Goal: Transaction & Acquisition: Purchase product/service

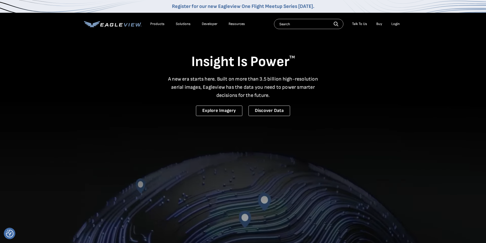
click at [395, 26] on li "Login" at bounding box center [396, 24] width 14 height 8
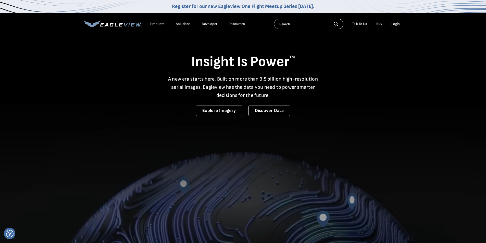
click at [396, 23] on div "Login" at bounding box center [395, 24] width 8 height 5
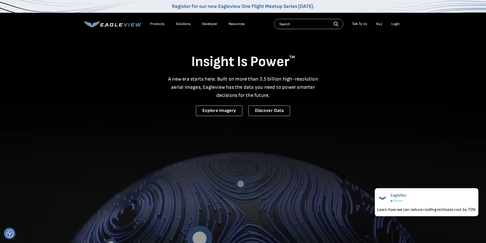
click at [395, 24] on div "Login" at bounding box center [395, 24] width 8 height 5
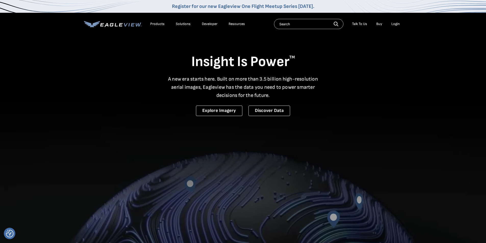
click at [395, 24] on div "Login" at bounding box center [395, 24] width 8 height 5
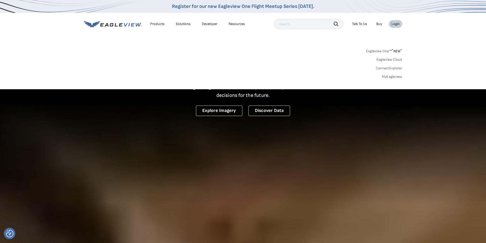
click at [395, 24] on div "Login" at bounding box center [395, 24] width 8 height 5
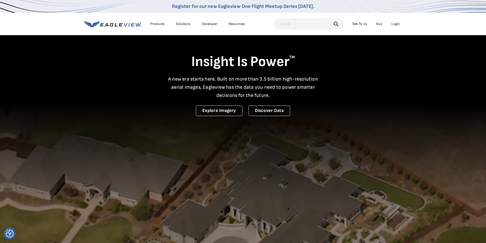
click at [395, 24] on div "Login" at bounding box center [395, 24] width 8 height 5
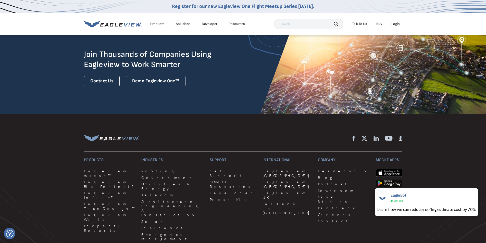
scroll to position [1396, 0]
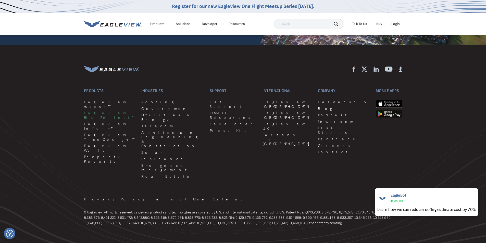
click at [97, 111] on link "Eagleview Bid Perfect™" at bounding box center [110, 115] width 52 height 9
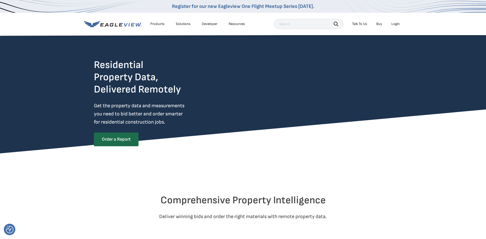
click at [398, 24] on div "Login" at bounding box center [395, 24] width 8 height 5
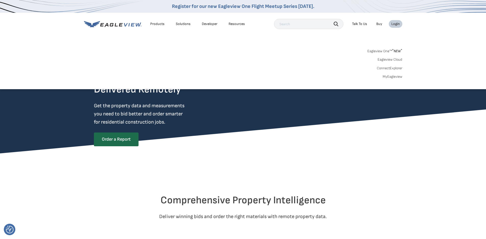
click at [396, 51] on span "* NEW *" at bounding box center [397, 51] width 10 height 4
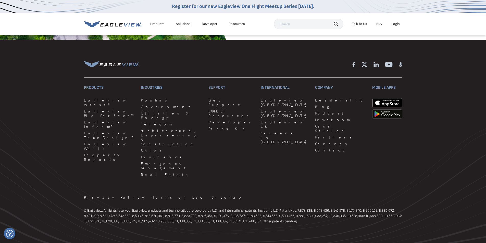
scroll to position [1204, 0]
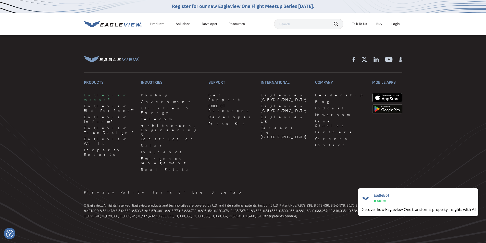
click at [99, 96] on link "Eagleview Assess™" at bounding box center [109, 97] width 51 height 9
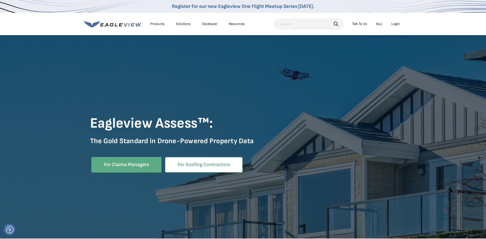
click at [202, 169] on link "For Roofing Contractors" at bounding box center [204, 165] width 78 height 16
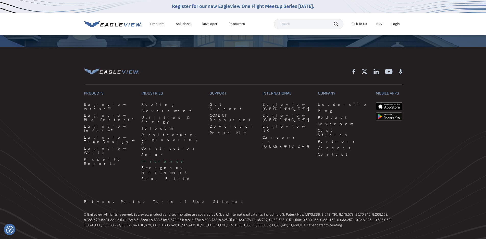
scroll to position [1598, 0]
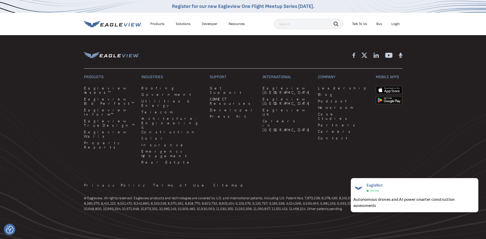
click at [397, 25] on div "Login" at bounding box center [395, 24] width 8 height 5
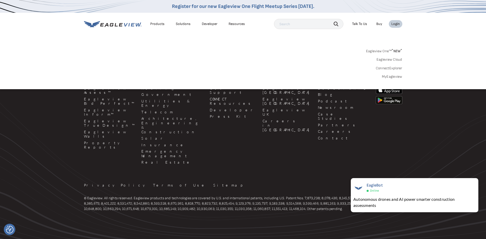
click at [391, 77] on link "MyEagleview" at bounding box center [392, 76] width 20 height 5
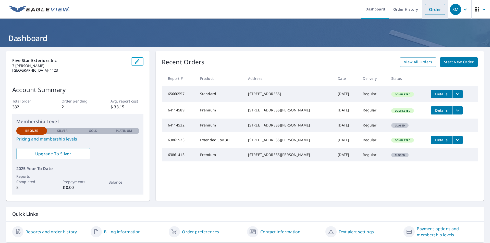
click at [434, 10] on link "Order" at bounding box center [434, 9] width 21 height 11
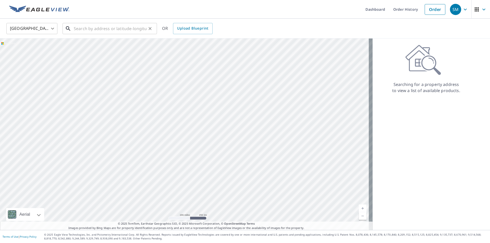
click at [120, 29] on input "text" at bounding box center [110, 28] width 73 height 14
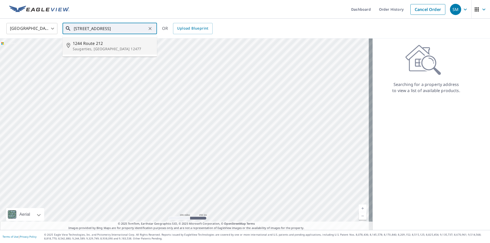
click at [94, 44] on span "1244 Route 212" at bounding box center [113, 43] width 80 height 6
type input "[STREET_ADDRESS]"
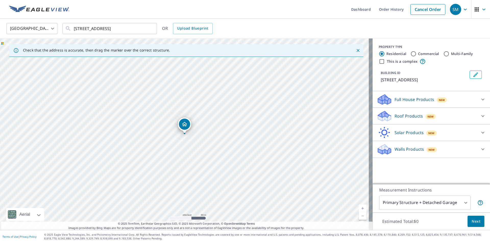
click at [188, 120] on div "Dropped pin, building 1, Residential property, 1244 Route 212 Saugerties, NY 12…" at bounding box center [184, 124] width 11 height 11
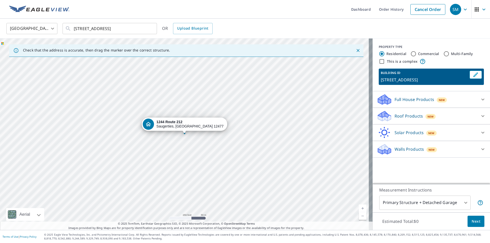
click at [180, 123] on strong "1244 Route 212" at bounding box center [169, 122] width 26 height 4
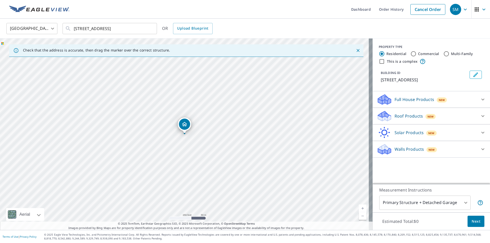
click at [183, 123] on icon "Dropped pin, building 1, Residential property, 1244 Route 212 Saugerties, NY 12…" at bounding box center [184, 124] width 6 height 6
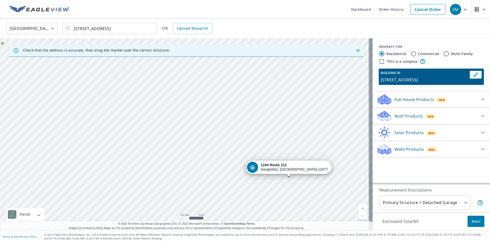
click at [289, 173] on div "[STREET_ADDRESS]" at bounding box center [288, 167] width 85 height 13
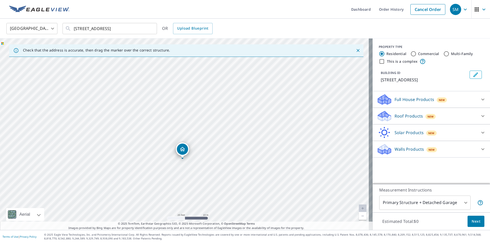
click at [185, 149] on icon "Dropped pin, building 1, Residential property, 1244 Route 212 Saugerties, NY 12…" at bounding box center [182, 149] width 5 height 4
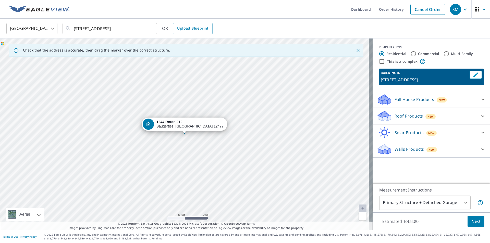
click at [183, 125] on div "[STREET_ADDRESS]" at bounding box center [189, 124] width 67 height 9
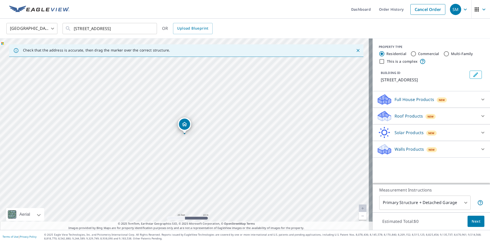
click at [183, 125] on icon "Dropped pin, building 1, Residential property, 1244 Route 212 Saugerties, NY 12…" at bounding box center [184, 124] width 6 height 6
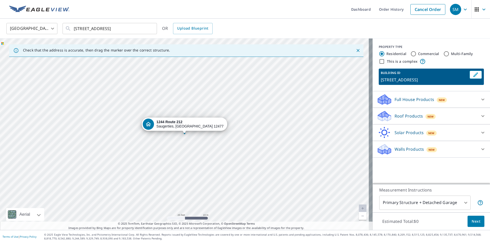
click at [182, 123] on strong "1244 Route 212" at bounding box center [169, 122] width 26 height 4
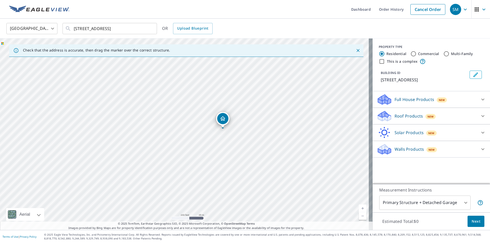
click at [222, 121] on icon "Dropped pin, building 1, Residential property, 1244 Route 212 Saugerties, NY 12…" at bounding box center [223, 119] width 6 height 6
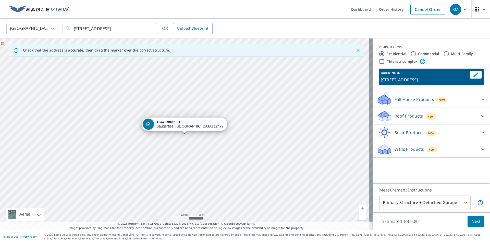
click at [417, 116] on p "Roof Products" at bounding box center [408, 116] width 28 height 6
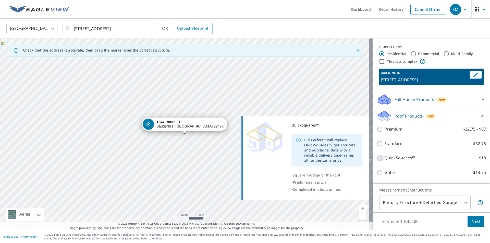
click at [377, 159] on input "QuickSquares™ $18" at bounding box center [381, 158] width 8 height 6
checkbox input "true"
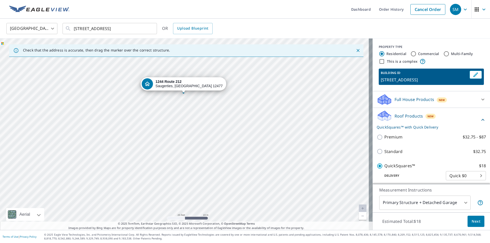
drag, startPoint x: 189, startPoint y: 135, endPoint x: 188, endPoint y: 198, distance: 62.8
click at [188, 198] on div "[STREET_ADDRESS]" at bounding box center [186, 135] width 372 height 192
click at [221, 82] on div "[STREET_ADDRESS]" at bounding box center [186, 135] width 372 height 192
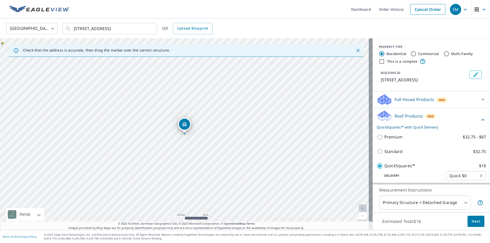
click at [182, 125] on icon "Dropped pin, building 1, Residential property, 1244 Route 212 Saugerties, NY 12…" at bounding box center [184, 124] width 6 height 6
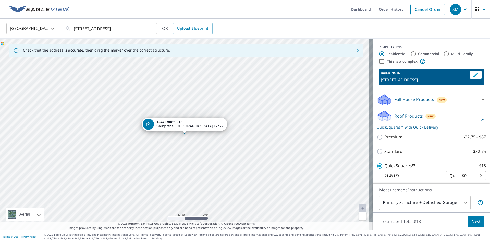
click at [182, 125] on div "[STREET_ADDRESS]" at bounding box center [189, 124] width 67 height 9
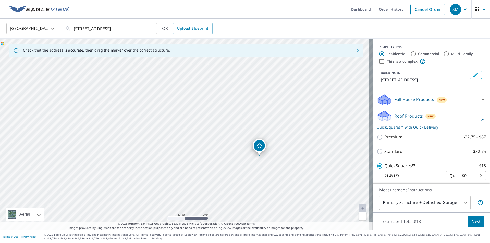
click at [475, 221] on span "Next" at bounding box center [475, 221] width 9 height 6
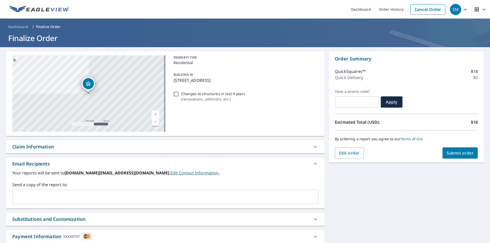
scroll to position [33, 0]
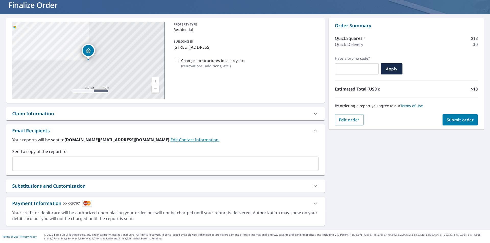
click at [87, 204] on img at bounding box center [87, 203] width 10 height 7
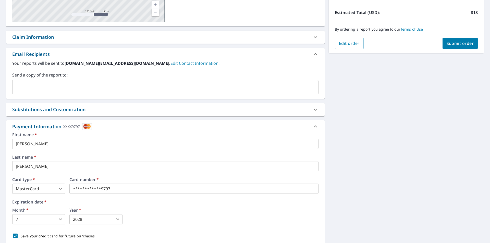
scroll to position [145, 0]
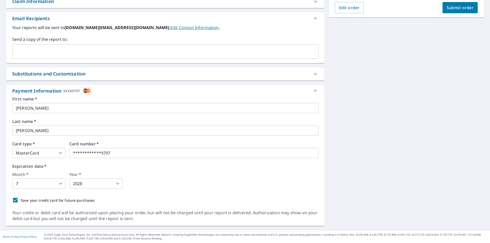
click at [463, 5] on span "Submit order" at bounding box center [459, 8] width 27 height 6
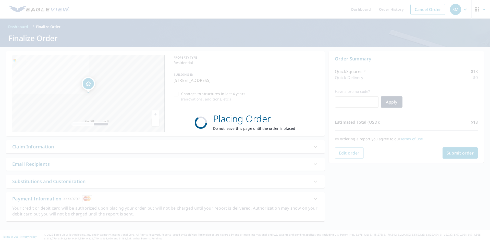
scroll to position [0, 0]
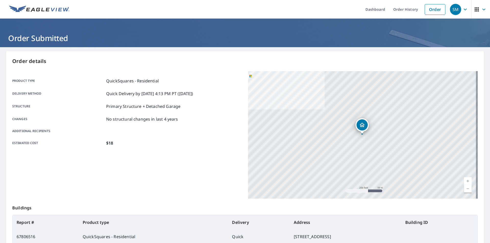
scroll to position [57, 0]
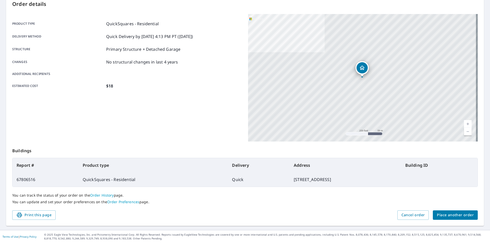
click at [368, 191] on div "You can track the status of your order on the Order History page. You can updat…" at bounding box center [244, 198] width 465 height 23
click at [225, 112] on div "Product type QuickSquares - Residential Delivery method Quick Delivery by [DATE…" at bounding box center [127, 78] width 230 height 128
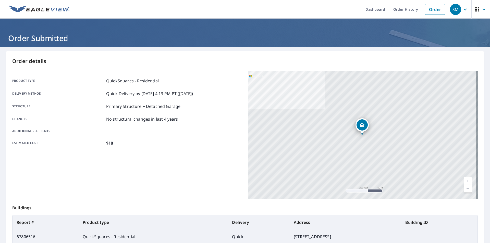
click at [212, 117] on div "Changes No structural changes in last 4 years" at bounding box center [127, 119] width 230 height 6
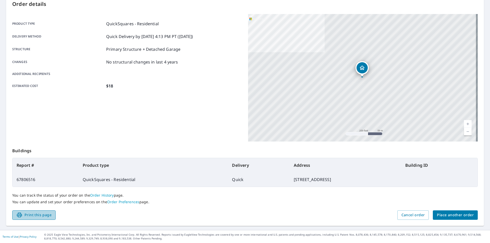
click at [38, 216] on span "Print this page" at bounding box center [33, 215] width 35 height 6
